Goal: Transaction & Acquisition: Subscribe to service/newsletter

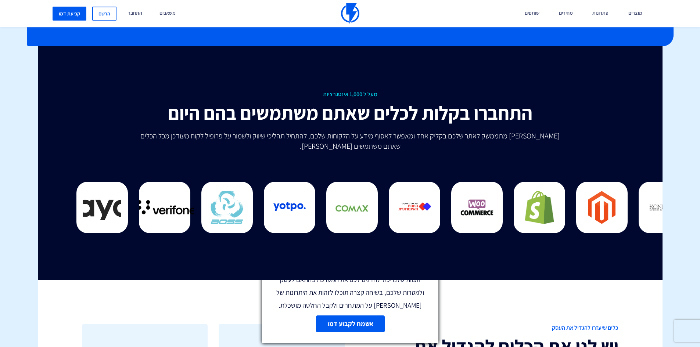
scroll to position [1984, 0]
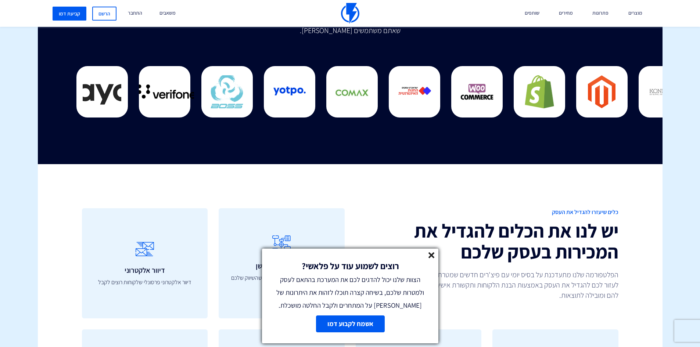
click at [429, 256] on icon at bounding box center [431, 255] width 6 height 6
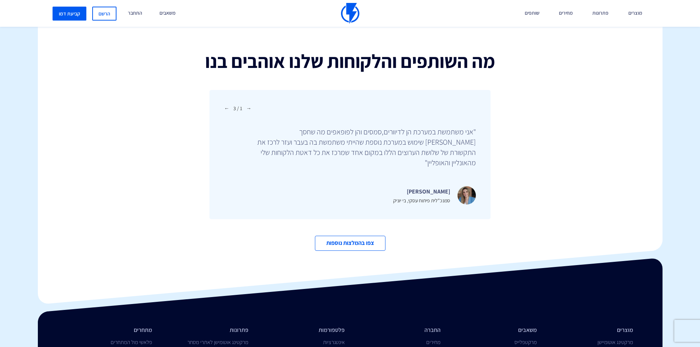
scroll to position [2520, 0]
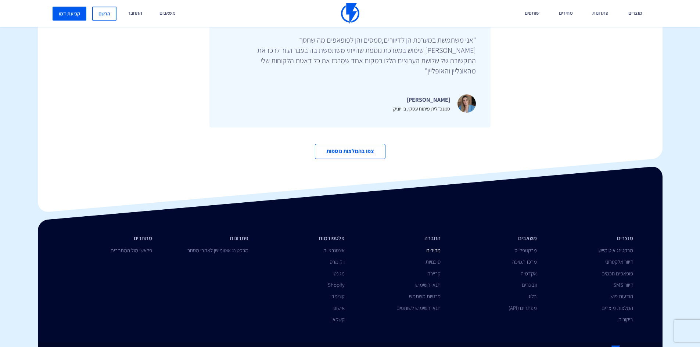
click at [435, 247] on link "מחירים" at bounding box center [433, 250] width 14 height 7
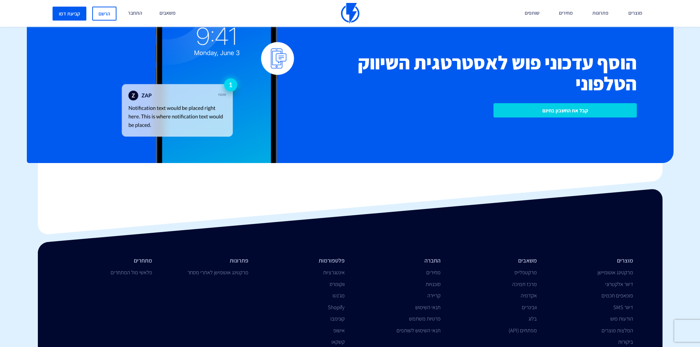
scroll to position [1645, 0]
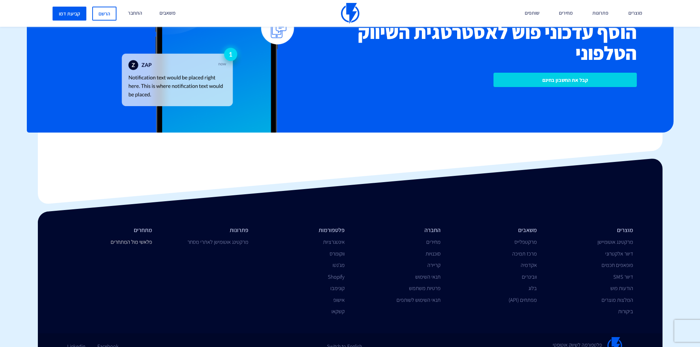
click at [142, 238] on link "פלאשי מול המתחרים" at bounding box center [132, 241] width 42 height 7
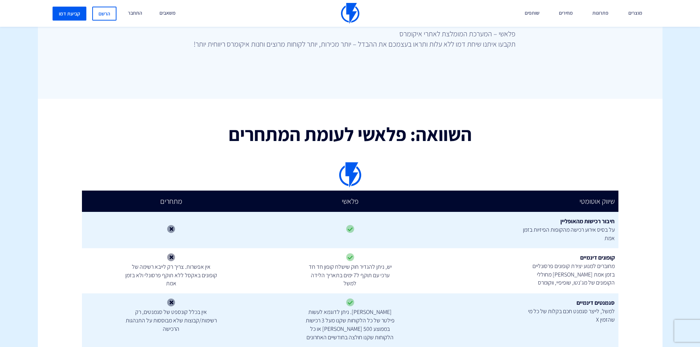
scroll to position [514, 0]
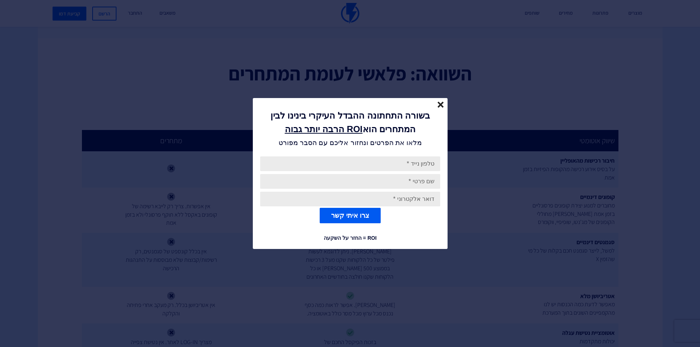
click at [440, 100] on div "בשורה התחתונה ההבדל העיקרי בינינו לבין המתחרים הוא ROI הרבה יותר גבוה מלאו את ה…" at bounding box center [350, 123] width 195 height 51
click at [442, 104] on line "close" at bounding box center [440, 104] width 5 height 5
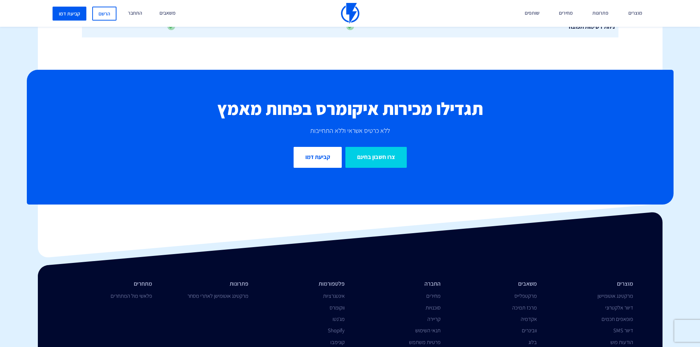
scroll to position [2377, 0]
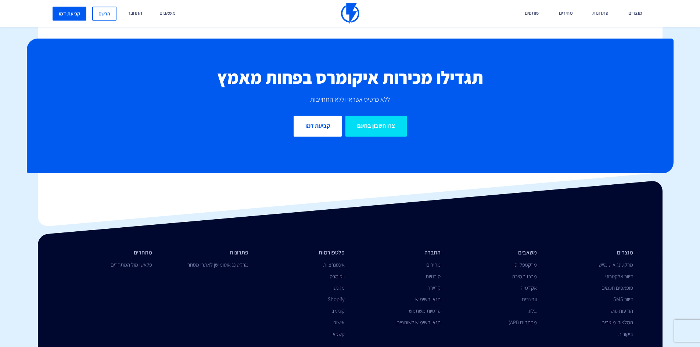
click at [365, 116] on link "צרו חשבון בחינם" at bounding box center [375, 126] width 61 height 21
